Goal: Understand process/instructions: Learn how to perform a task or action

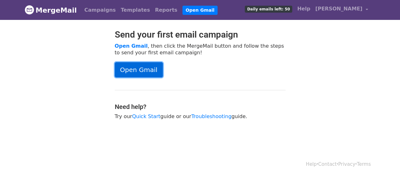
click at [137, 65] on link "Open Gmail" at bounding box center [139, 69] width 48 height 15
click at [143, 68] on link "Open Gmail" at bounding box center [139, 69] width 48 height 15
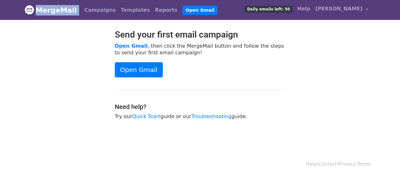
copy nav "MergeMail"
drag, startPoint x: 76, startPoint y: 9, endPoint x: 35, endPoint y: 8, distance: 41.1
click at [35, 8] on nav "MergeMail Campaigns Templates Reports Open Gmail Daily emails left: 50 Help [PE…" at bounding box center [200, 10] width 351 height 20
click at [318, 46] on div "Send your first email campaign Open Gmail , then click the MergeMail button and…" at bounding box center [200, 77] width 360 height 97
